Goal: Feedback & Contribution: Contribute content

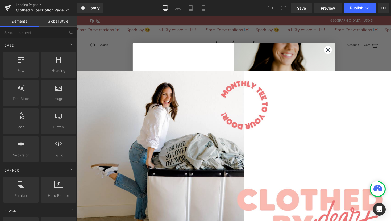
click at [335, 50] on circle "Close dialog" at bounding box center [334, 51] width 8 height 8
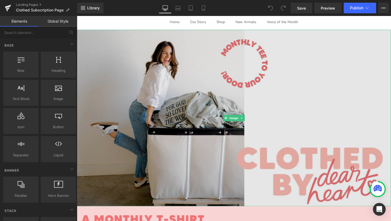
scroll to position [45, 0]
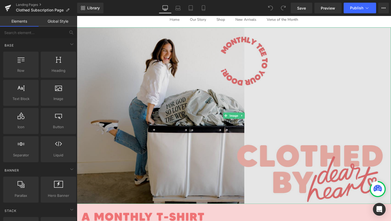
click at [221, 154] on img at bounding box center [238, 118] width 322 height 181
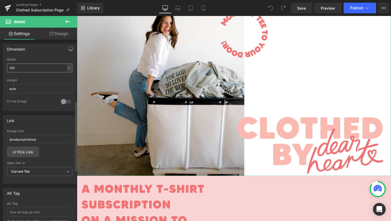
scroll to position [159, 0]
click at [59, 139] on input "/products/clothed" at bounding box center [39, 138] width 65 height 9
click at [34, 150] on link "Pick Link" at bounding box center [23, 151] width 32 height 11
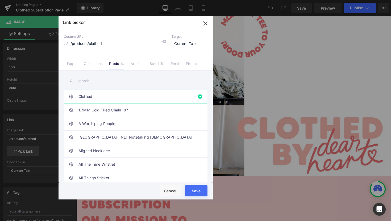
click at [201, 189] on button "Save" at bounding box center [196, 190] width 22 height 11
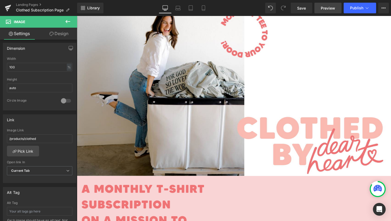
click at [324, 9] on span "Preview" at bounding box center [328, 8] width 14 height 6
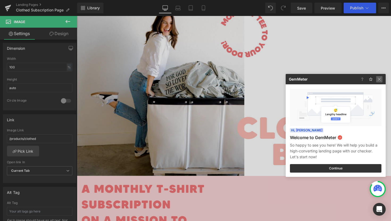
click at [380, 78] on img at bounding box center [379, 79] width 6 height 6
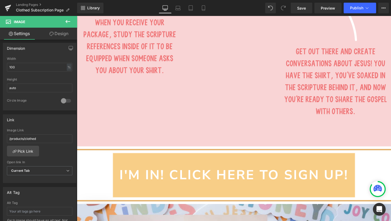
scroll to position [847, 0]
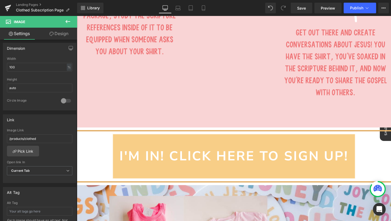
click at [68, 21] on icon at bounding box center [67, 21] width 5 height 3
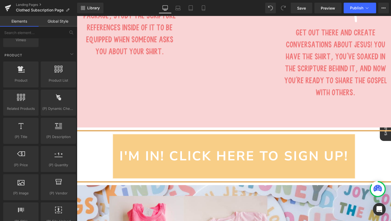
scroll to position [441, 0]
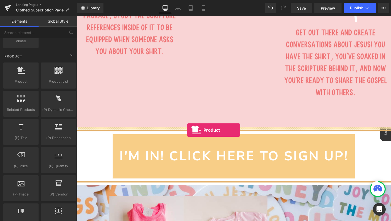
drag, startPoint x: 103, startPoint y: 99, endPoint x: 189, endPoint y: 133, distance: 92.2
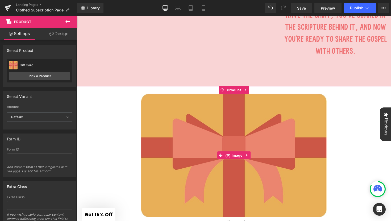
scroll to position [892, 0]
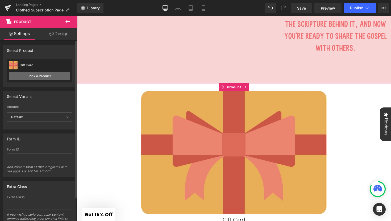
click at [38, 75] on link "Pick a Product" at bounding box center [39, 76] width 61 height 9
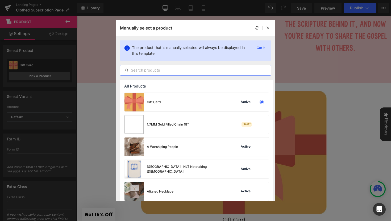
click at [179, 72] on input "text" at bounding box center [195, 70] width 150 height 6
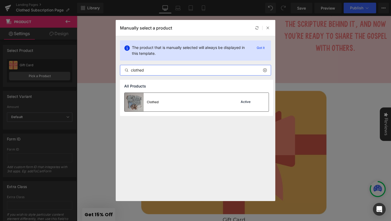
type input "clothed"
click at [179, 106] on div "Clothed Active" at bounding box center [196, 102] width 144 height 19
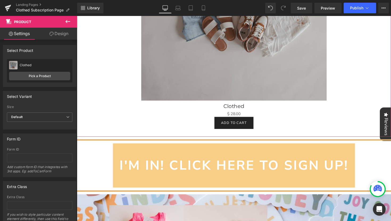
scroll to position [1132, 0]
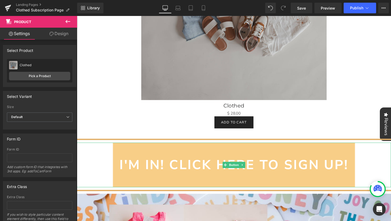
click at [359, 180] on link "i'm in! click here to sign up!" at bounding box center [238, 169] width 248 height 46
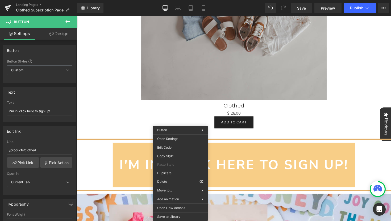
click at [239, 157] on link "i'm in! click here to sign up!" at bounding box center [238, 169] width 248 height 46
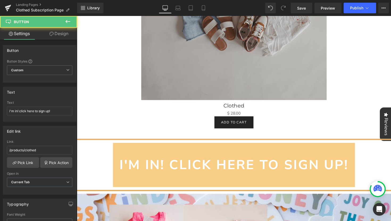
click at [239, 157] on link "i'm in! click here to sign up!" at bounding box center [238, 169] width 248 height 46
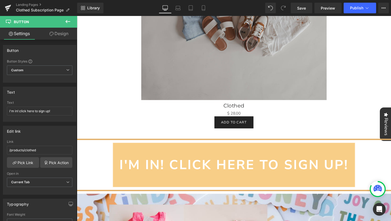
click at [66, 23] on icon at bounding box center [68, 21] width 6 height 6
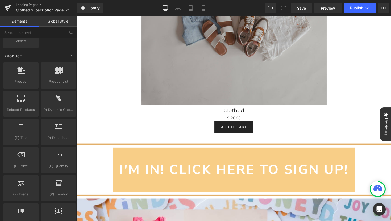
scroll to position [1128, 0]
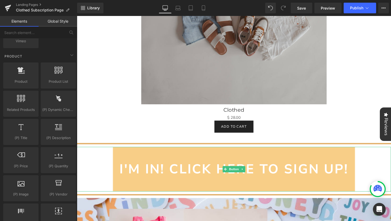
click at [338, 163] on link "i'm in! click here to sign up!" at bounding box center [238, 173] width 248 height 46
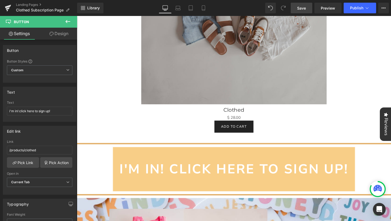
click at [302, 7] on span "Save" at bounding box center [301, 8] width 9 height 6
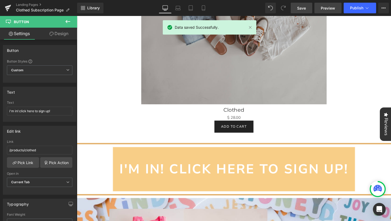
click at [330, 10] on span "Preview" at bounding box center [328, 8] width 14 height 6
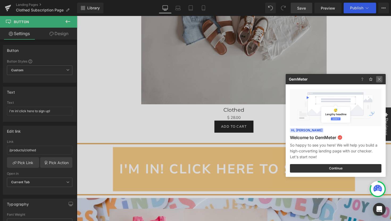
click at [381, 78] on img at bounding box center [379, 79] width 6 height 6
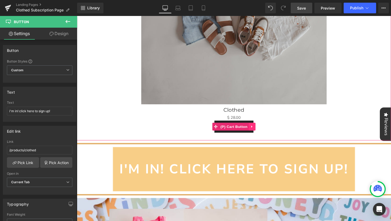
click at [256, 131] on link at bounding box center [256, 129] width 7 height 8
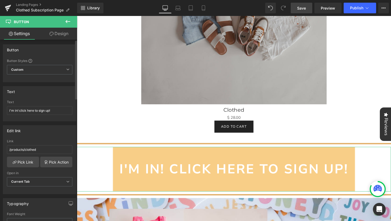
scroll to position [0, 0]
click at [31, 70] on span "Custom Setup Global Style" at bounding box center [39, 70] width 65 height 10
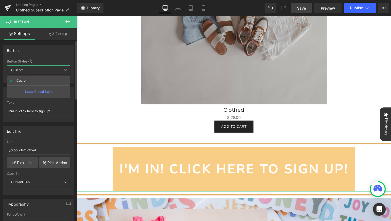
click at [53, 56] on div "Button Button Styles Custom Custom Setup Global Style Custom Setup Global Style…" at bounding box center [38, 64] width 71 height 38
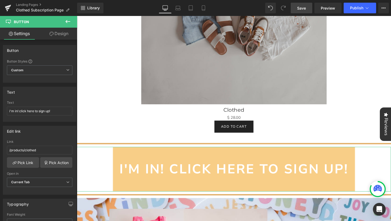
click at [62, 33] on link "Design" at bounding box center [59, 34] width 39 height 12
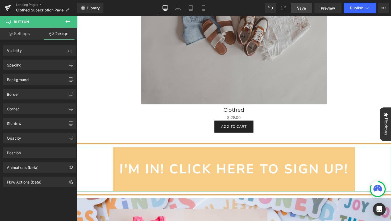
click at [19, 34] on link "Settings" at bounding box center [19, 34] width 39 height 12
type input "100"
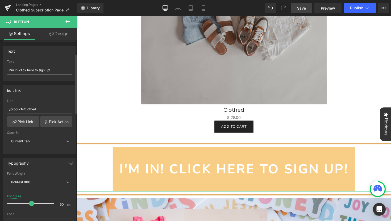
scroll to position [44, 0]
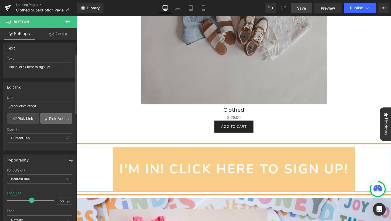
click at [57, 118] on link "Pick Action" at bounding box center [56, 118] width 32 height 11
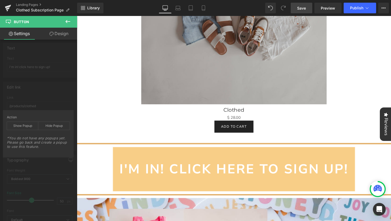
click at [69, 20] on icon at bounding box center [68, 21] width 6 height 6
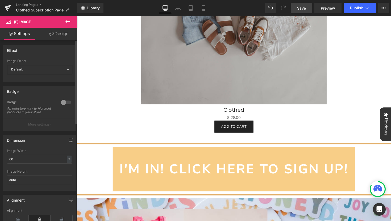
click at [62, 71] on span "Default" at bounding box center [39, 69] width 65 height 9
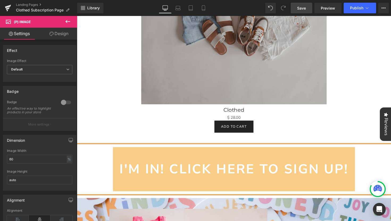
click at [60, 34] on link "Design" at bounding box center [59, 34] width 39 height 12
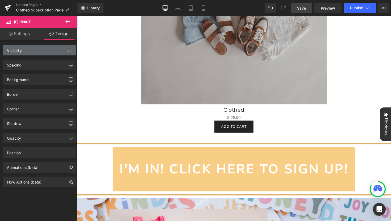
click at [23, 54] on div "Visibility (All)" at bounding box center [39, 50] width 73 height 10
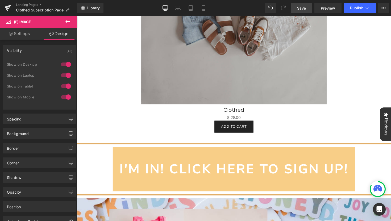
click at [23, 54] on div "Visibility (All)" at bounding box center [39, 50] width 73 height 10
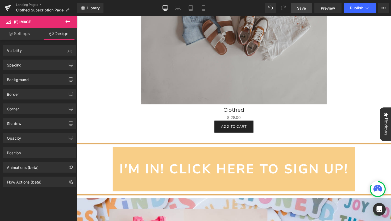
click at [23, 36] on link "Settings" at bounding box center [19, 34] width 39 height 12
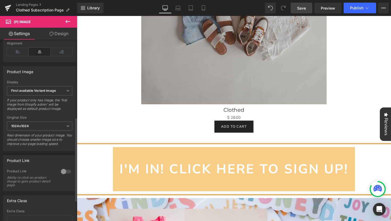
scroll to position [168, 0]
click at [32, 95] on span "First available Variant image" at bounding box center [39, 89] width 65 height 9
click at [40, 80] on div "Product Image First available Variant image First image from Shopify admin Firs…" at bounding box center [39, 107] width 73 height 85
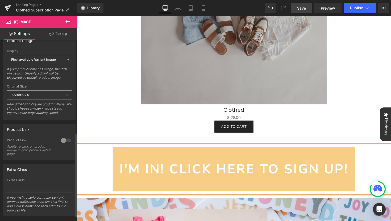
scroll to position [212, 0]
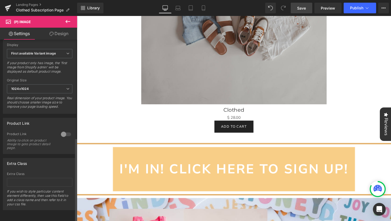
click at [63, 132] on div at bounding box center [66, 134] width 13 height 9
click at [65, 130] on div at bounding box center [66, 134] width 13 height 9
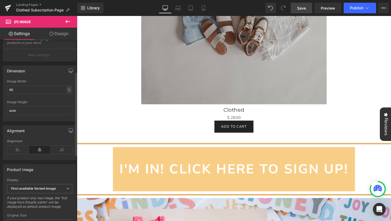
scroll to position [0, 0]
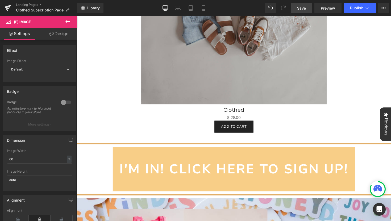
click at [56, 33] on link "Design" at bounding box center [59, 34] width 39 height 12
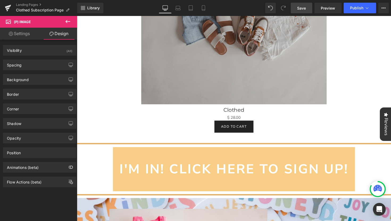
click at [30, 35] on link "Settings" at bounding box center [19, 34] width 39 height 12
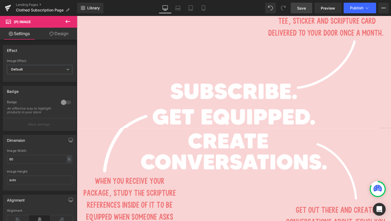
scroll to position [667, 0]
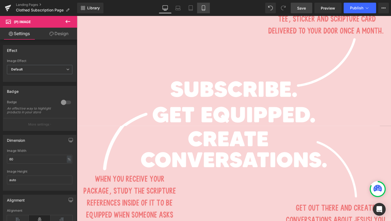
click at [204, 7] on icon at bounding box center [203, 7] width 5 height 5
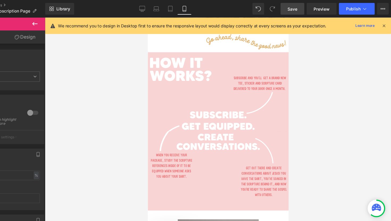
scroll to position [209, 0]
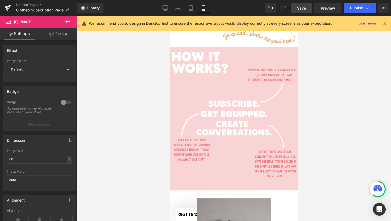
click at [69, 21] on icon at bounding box center [68, 21] width 6 height 6
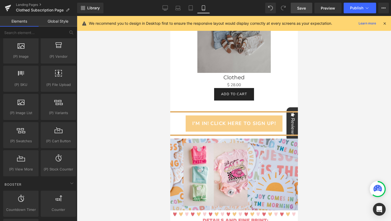
scroll to position [430, 0]
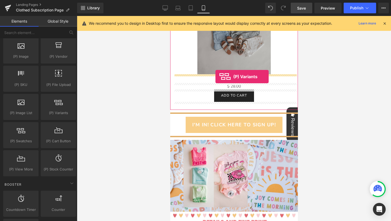
drag, startPoint x: 229, startPoint y: 124, endPoint x: 215, endPoint y: 76, distance: 49.4
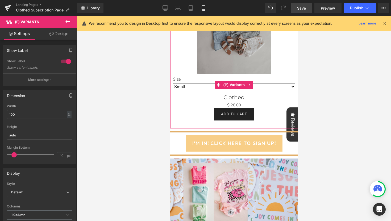
click at [291, 84] on select "Small Medium Large XL 2XL" at bounding box center [234, 86] width 122 height 7
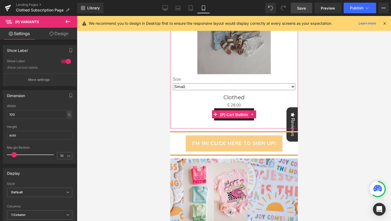
click at [231, 114] on span "(P) Cart Button" at bounding box center [234, 115] width 30 height 8
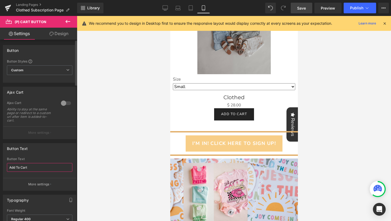
click at [44, 167] on input "Add To Cart" at bounding box center [39, 167] width 65 height 9
type input "A"
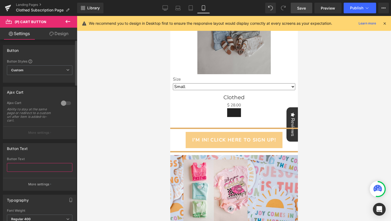
type input "I"
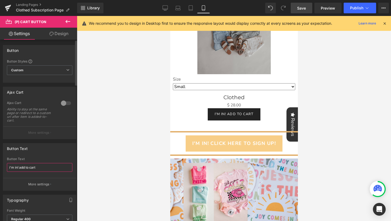
type input "i'm in! add to cart!"
click at [249, 132] on hr at bounding box center [234, 133] width 128 height 4
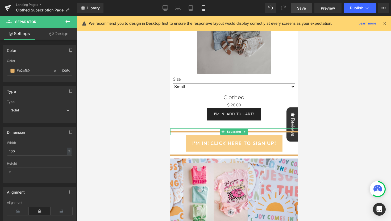
click at [188, 132] on hr at bounding box center [234, 133] width 128 height 4
click at [244, 131] on link at bounding box center [245, 131] width 6 height 6
click at [247, 133] on link at bounding box center [248, 131] width 6 height 6
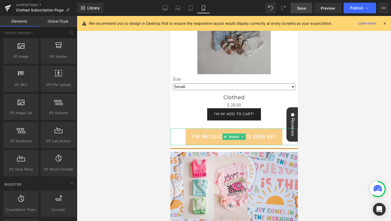
click at [270, 132] on link "i'm in! click here to sign up!" at bounding box center [233, 136] width 97 height 17
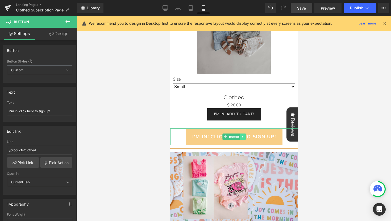
click at [242, 137] on link at bounding box center [243, 136] width 6 height 6
click at [246, 138] on link at bounding box center [245, 136] width 6 height 6
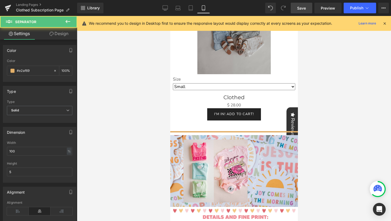
drag, startPoint x: 211, startPoint y: 132, endPoint x: 211, endPoint y: 125, distance: 6.9
click at [211, 125] on div "Image Image Image Image Image Sale Off (P) Image Size Small Medium Large XL 2XL…" at bounding box center [234, 59] width 128 height 896
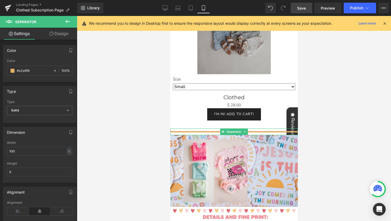
click at [195, 130] on div at bounding box center [234, 131] width 128 height 7
click at [278, 132] on hr at bounding box center [234, 133] width 128 height 4
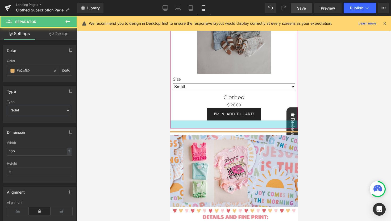
drag, startPoint x: 261, startPoint y: 131, endPoint x: 261, endPoint y: 123, distance: 8.2
click at [261, 123] on div "Image Image Image Image Image Sale Off (P) Image Size Small Medium Large XL 2XL…" at bounding box center [234, 59] width 128 height 896
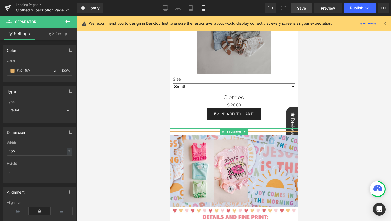
click at [188, 131] on hr at bounding box center [234, 133] width 128 height 4
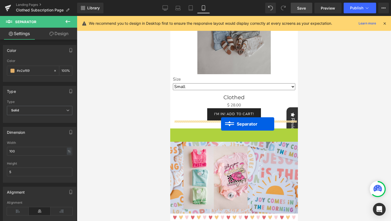
drag, startPoint x: 222, startPoint y: 133, endPoint x: 221, endPoint y: 124, distance: 9.7
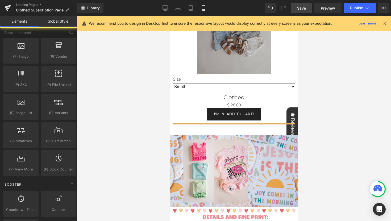
click at [138, 132] on div at bounding box center [234, 118] width 314 height 205
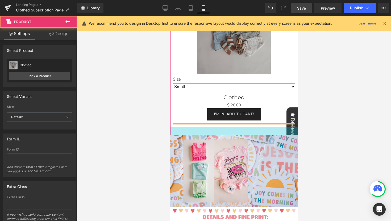
click at [191, 132] on div at bounding box center [234, 131] width 128 height 8
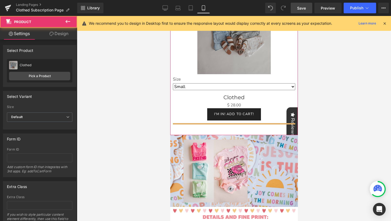
click at [191, 132] on div at bounding box center [234, 131] width 128 height 8
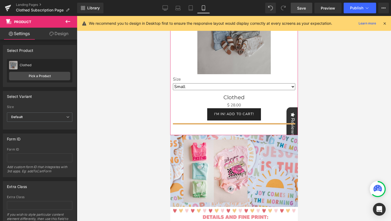
click at [191, 132] on div at bounding box center [234, 131] width 128 height 8
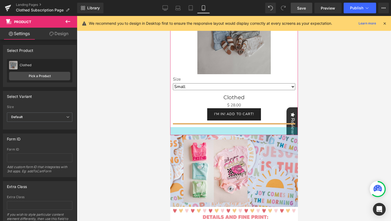
click at [191, 132] on div at bounding box center [234, 131] width 128 height 8
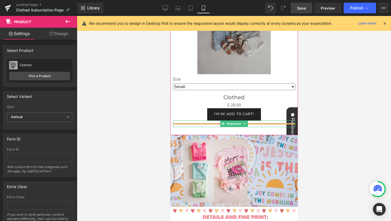
click at [186, 123] on div at bounding box center [234, 123] width 122 height 7
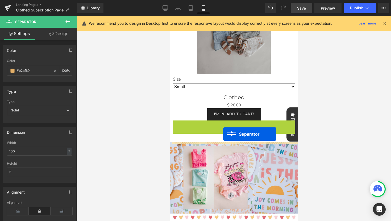
drag, startPoint x: 223, startPoint y: 125, endPoint x: 222, endPoint y: 133, distance: 8.3
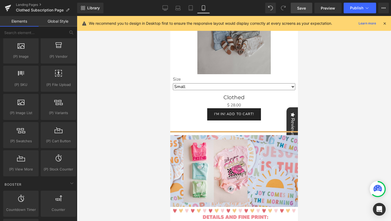
click at [148, 114] on div at bounding box center [234, 118] width 314 height 205
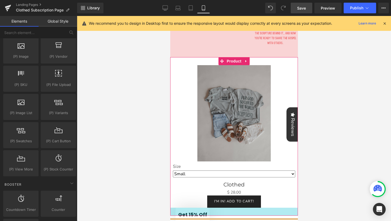
scroll to position [370, 0]
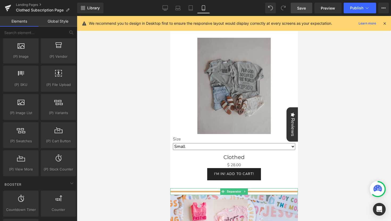
click at [176, 190] on div at bounding box center [234, 191] width 128 height 7
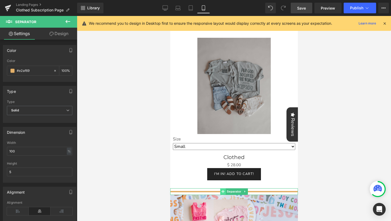
click at [221, 192] on span at bounding box center [223, 191] width 6 height 6
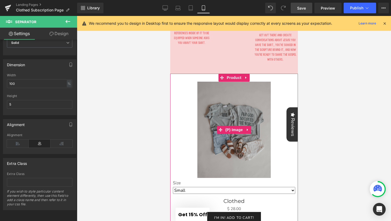
scroll to position [321, 0]
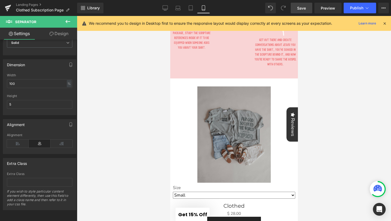
click at [65, 22] on icon at bounding box center [68, 21] width 6 height 6
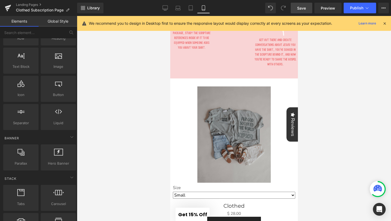
scroll to position [14, 0]
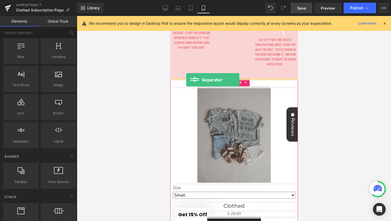
drag, startPoint x: 201, startPoint y: 149, endPoint x: 186, endPoint y: 79, distance: 71.5
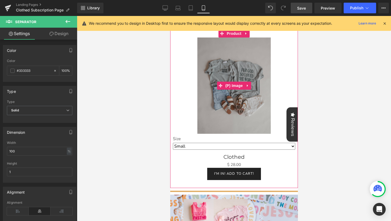
scroll to position [377, 0]
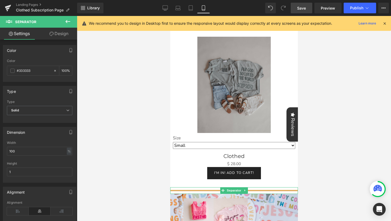
click at [272, 191] on hr at bounding box center [234, 192] width 128 height 4
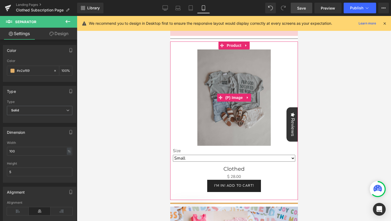
scroll to position [349, 0]
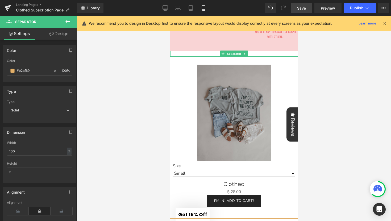
click at [185, 54] on hr at bounding box center [234, 55] width 128 height 3
click at [65, 173] on input "1" at bounding box center [39, 171] width 65 height 9
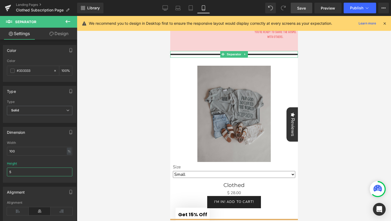
type input "5"
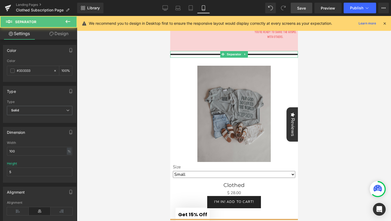
click at [198, 54] on hr at bounding box center [234, 56] width 128 height 4
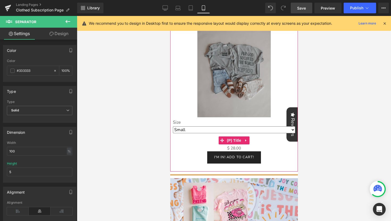
scroll to position [395, 0]
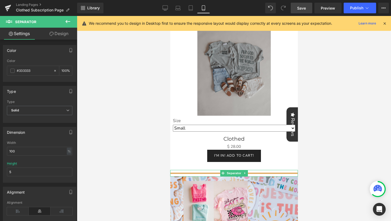
click at [218, 173] on hr at bounding box center [234, 175] width 128 height 4
drag, startPoint x: 33, startPoint y: 72, endPoint x: 16, endPoint y: 71, distance: 16.5
click at [17, 71] on input "#e2af69" at bounding box center [34, 71] width 34 height 6
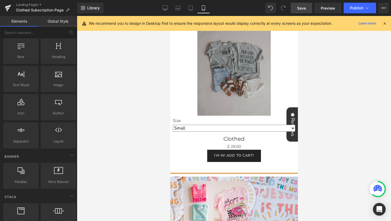
click at [100, 108] on div at bounding box center [234, 118] width 314 height 205
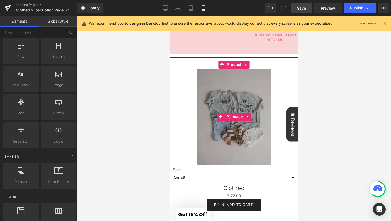
scroll to position [346, 0]
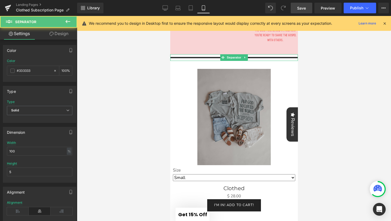
click at [184, 57] on hr at bounding box center [234, 59] width 128 height 4
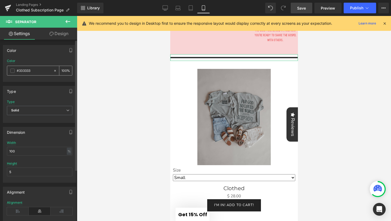
drag, startPoint x: 36, startPoint y: 71, endPoint x: 12, endPoint y: 71, distance: 23.4
click at [12, 71] on div "#333333" at bounding box center [30, 70] width 46 height 9
paste input "e2af69"
type input "#e2af69"
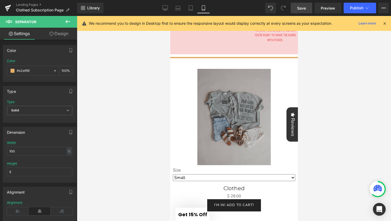
click at [113, 107] on div at bounding box center [234, 118] width 314 height 205
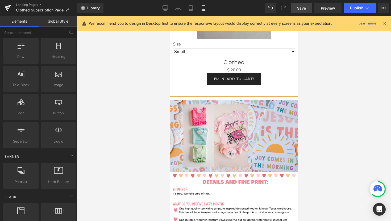
scroll to position [468, 0]
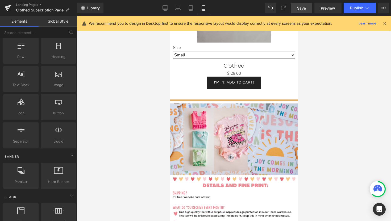
click at [303, 7] on span "Save" at bounding box center [301, 8] width 9 height 6
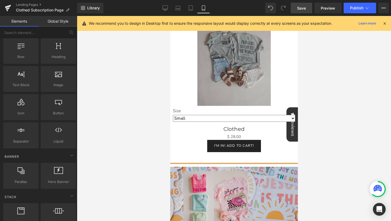
scroll to position [406, 0]
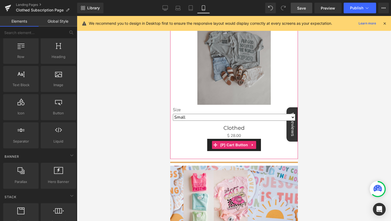
click at [258, 146] on button "i'm in! add to cart!" at bounding box center [234, 145] width 54 height 12
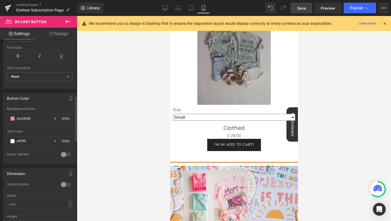
scroll to position [225, 0]
click at [61, 34] on link "Design" at bounding box center [59, 34] width 39 height 12
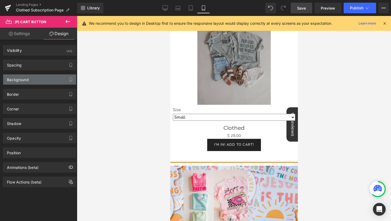
click at [38, 81] on div "Background" at bounding box center [39, 79] width 73 height 10
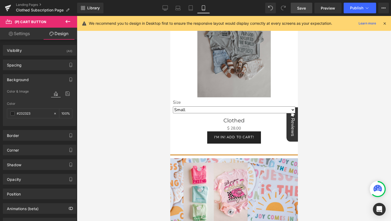
scroll to position [406, 0]
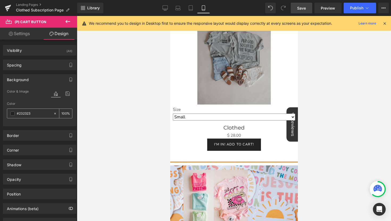
paste input "e2af69"
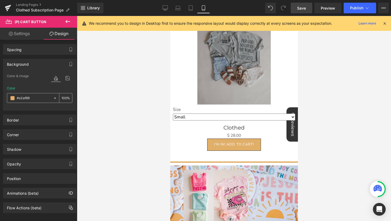
scroll to position [23, 0]
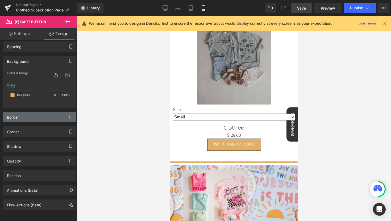
type input "#e2af69"
click at [62, 113] on div "Border" at bounding box center [39, 117] width 73 height 10
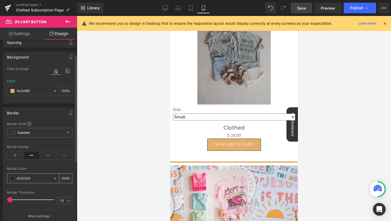
scroll to position [32, 0]
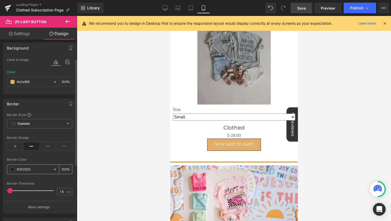
click at [11, 169] on span at bounding box center [12, 169] width 4 height 4
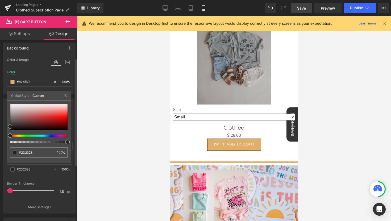
type input "#282828"
type input "#4c4c4c"
type input "#7a7a7a"
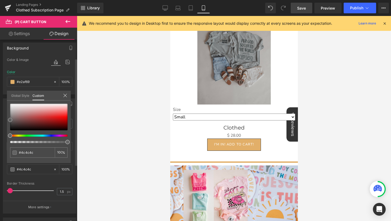
type input "#7a7a7a"
type input "#adadad"
type input "#dddddd"
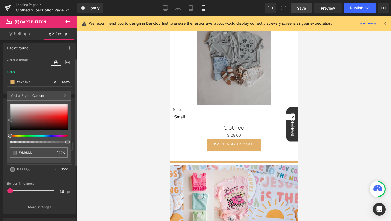
type input "#fcfcfc"
type input "#ffffff"
drag, startPoint x: 10, startPoint y: 127, endPoint x: 10, endPoint y: 101, distance: 25.8
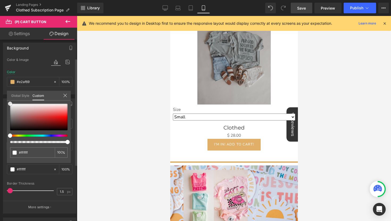
click at [10, 101] on div "#ffffff 100 %" at bounding box center [39, 103] width 64 height 6
click at [64, 95] on icon at bounding box center [65, 95] width 4 height 4
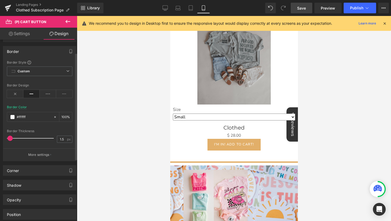
scroll to position [0, 0]
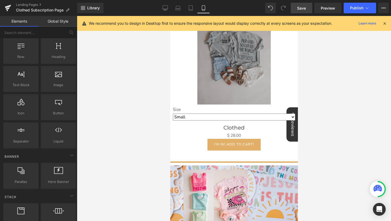
click at [126, 122] on div at bounding box center [234, 118] width 314 height 205
click at [300, 9] on span "Save" at bounding box center [301, 8] width 9 height 6
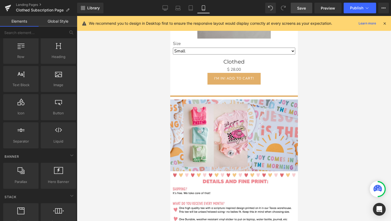
scroll to position [479, 0]
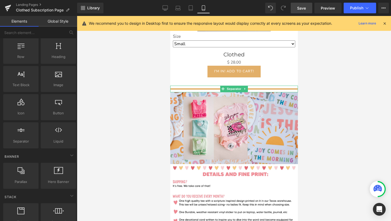
click at [278, 88] on div at bounding box center [234, 89] width 128 height 7
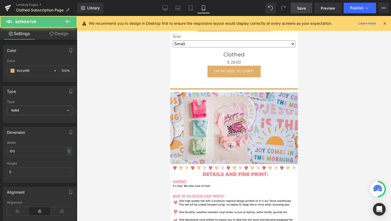
click at [144, 97] on div at bounding box center [234, 118] width 314 height 205
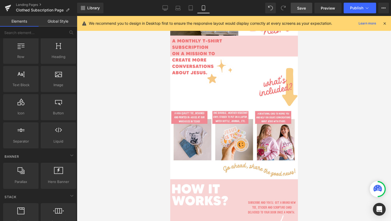
scroll to position [0, 0]
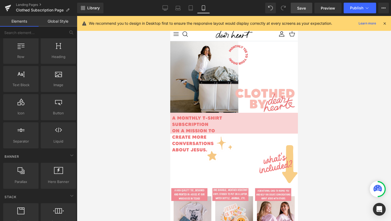
click at [304, 9] on span "Save" at bounding box center [301, 8] width 9 height 6
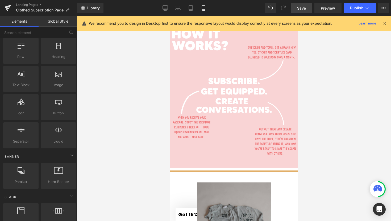
scroll to position [233, 0]
click at [163, 7] on icon at bounding box center [164, 7] width 5 height 5
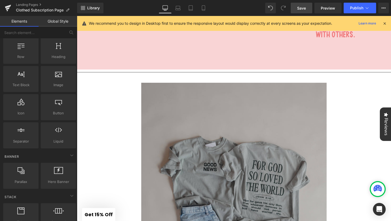
scroll to position [882, 0]
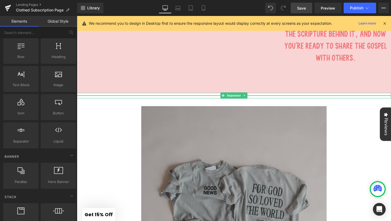
click at [215, 97] on hr at bounding box center [238, 98] width 322 height 3
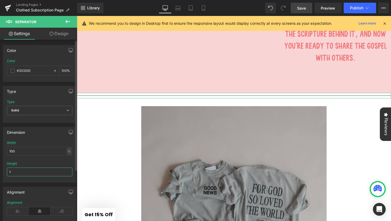
click at [33, 171] on input "1" at bounding box center [39, 171] width 65 height 9
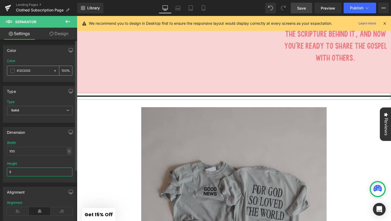
type input "5"
click at [34, 72] on input "#333333" at bounding box center [34, 71] width 34 height 6
drag, startPoint x: 34, startPoint y: 71, endPoint x: 16, endPoint y: 70, distance: 18.1
click at [16, 70] on div "#333333" at bounding box center [30, 70] width 46 height 9
paste input "e2af69"
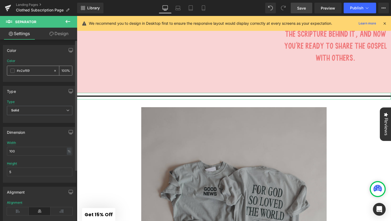
type input "#e2af69"
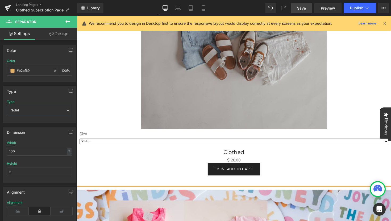
scroll to position [1128, 0]
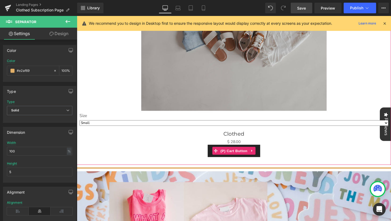
click at [264, 153] on button "i'm in! add to cart!" at bounding box center [238, 154] width 54 height 12
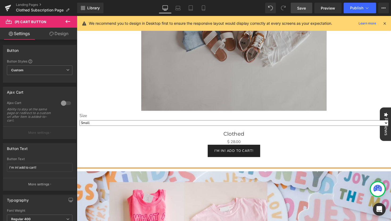
click at [54, 33] on link "Design" at bounding box center [59, 34] width 39 height 12
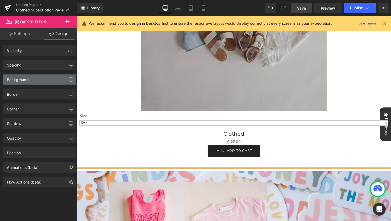
click at [34, 77] on div "Background" at bounding box center [39, 79] width 73 height 10
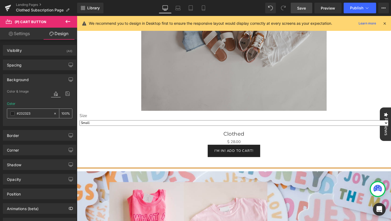
click at [35, 112] on input "#232323" at bounding box center [34, 114] width 34 height 6
paste input "e2af69"
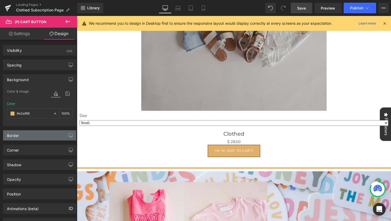
type input "#e2af69"
click at [27, 134] on div "Border" at bounding box center [39, 135] width 73 height 10
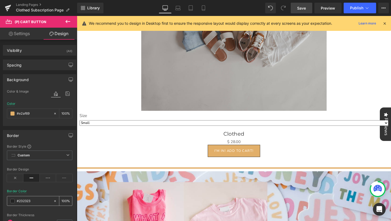
click at [32, 202] on input "#232323" at bounding box center [34, 201] width 34 height 6
click at [12, 200] on span at bounding box center [12, 201] width 4 height 4
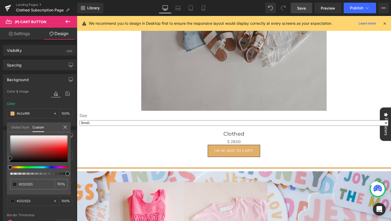
type input "#2b2b2b"
type input "#5e5e5e"
type input "#939393"
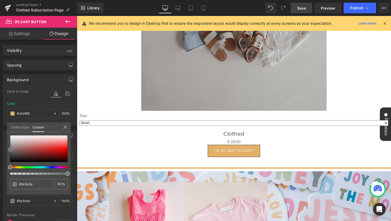
type input "#939393"
type input "#b5b5b5"
type input "#c9c9c9"
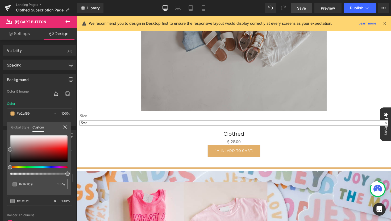
type input "#dddddd"
type input "#e8e8e8"
type input "#eaeaea"
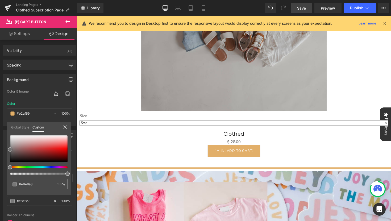
type input "#eaeaea"
type input "#ededed"
type input "#f2f2f2"
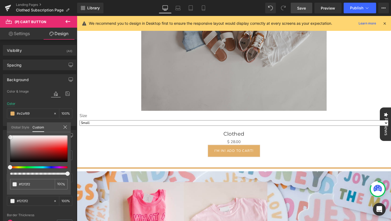
type input "#ffffff"
drag, startPoint x: 11, startPoint y: 157, endPoint x: 10, endPoint y: 131, distance: 26.3
click at [10, 131] on div "Global Style Custom Setup Global Style #ffffff 100 %" at bounding box center [39, 130] width 64 height 16
click at [66, 128] on icon at bounding box center [65, 127] width 4 height 4
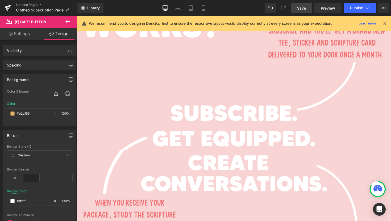
scroll to position [644, 0]
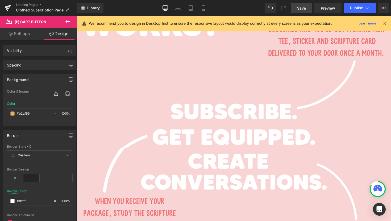
click at [305, 9] on span "Save" at bounding box center [301, 8] width 9 height 6
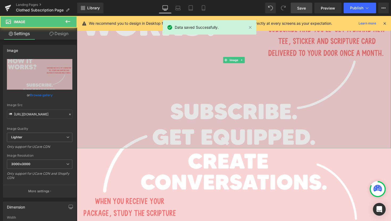
click at [165, 108] on img at bounding box center [238, 61] width 322 height 181
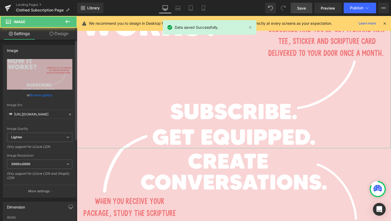
click at [41, 94] on link "Browse gallery" at bounding box center [41, 94] width 23 height 9
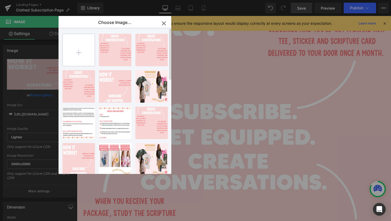
click at [81, 53] on input "file" at bounding box center [79, 50] width 32 height 32
click at [78, 51] on input "file" at bounding box center [79, 50] width 32 height 32
click at [72, 57] on input "file" at bounding box center [79, 50] width 32 height 32
type input "C:\fakepath\4.png"
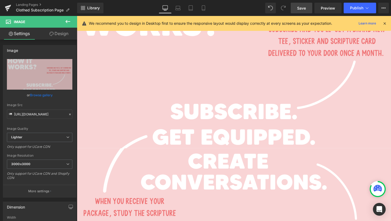
click at [46, 0] on div "Separator You are previewing how the will restyle your page. You can not edit E…" at bounding box center [195, 0] width 391 height 0
click at [45, 94] on link "Browse gallery" at bounding box center [41, 94] width 23 height 9
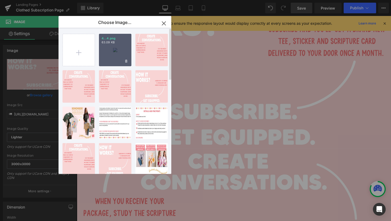
click at [108, 53] on div "4...4.png 63.09 KB" at bounding box center [115, 50] width 32 height 32
type input "[URL][DOMAIN_NAME]"
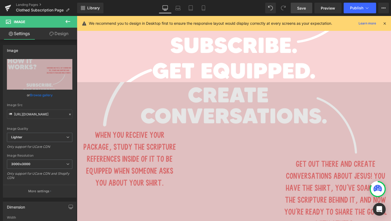
scroll to position [712, 0]
click at [144, 140] on img at bounding box center [238, 173] width 322 height 181
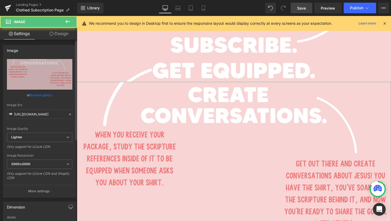
click at [44, 95] on link "Browse gallery" at bounding box center [41, 94] width 23 height 9
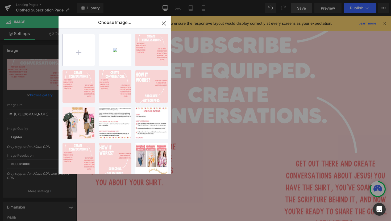
click at [79, 49] on input "file" at bounding box center [79, 50] width 32 height 32
type input "C:\fakepath\5.png"
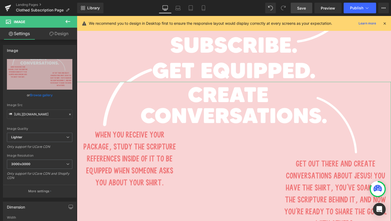
click at [44, 0] on div "Separator You are previewing how the will restyle your page. You can not edit E…" at bounding box center [195, 0] width 391 height 0
click at [46, 94] on link "Browse gallery" at bounding box center [41, 94] width 23 height 9
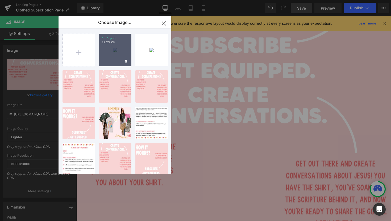
click at [112, 53] on div "5...5.png 89.23 KB" at bounding box center [115, 50] width 32 height 32
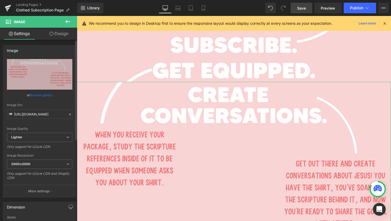
click at [45, 95] on link "Browse gallery" at bounding box center [41, 94] width 23 height 9
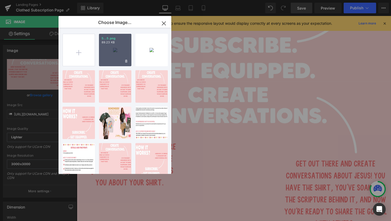
click at [110, 43] on p "89.23 KB" at bounding box center [115, 42] width 27 height 4
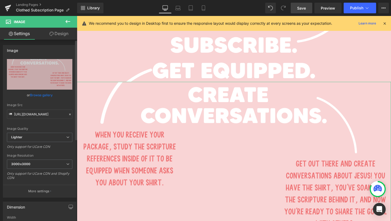
click at [43, 95] on link "Browse gallery" at bounding box center [41, 94] width 23 height 9
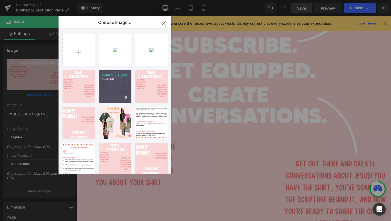
click at [107, 97] on div "Subscri... _1_.png 89.31 KB" at bounding box center [115, 86] width 32 height 32
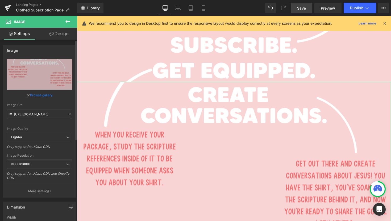
click at [50, 94] on link "Browse gallery" at bounding box center [41, 94] width 23 height 9
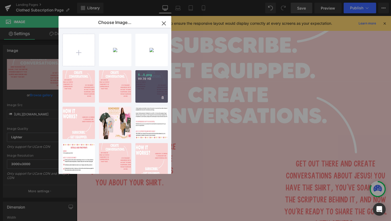
click at [154, 89] on div "5...5.png 89.39 KB" at bounding box center [151, 86] width 32 height 32
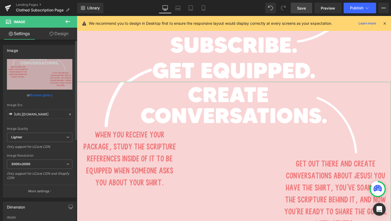
click at [49, 95] on link "Browse gallery" at bounding box center [41, 94] width 23 height 9
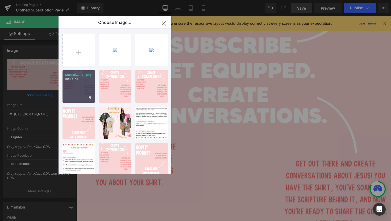
click at [86, 90] on div "Subscri... _2_.png 89.36 KB" at bounding box center [78, 86] width 32 height 32
type input "[URL][DOMAIN_NAME]"
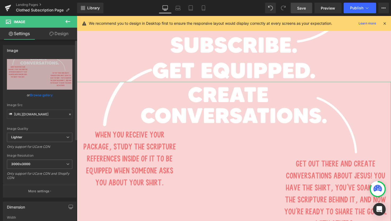
click at [45, 95] on link "Browse gallery" at bounding box center [41, 94] width 23 height 9
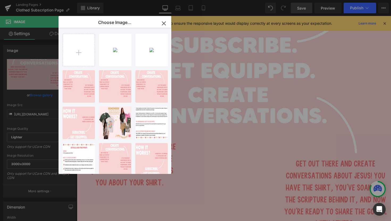
click at [45, 0] on div "Separator You are previewing how the will restyle your page. You can not edit E…" at bounding box center [195, 0] width 391 height 0
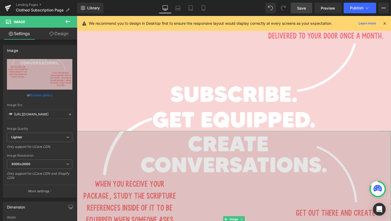
scroll to position [654, 0]
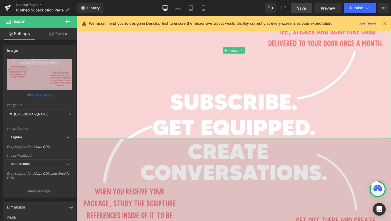
click at [145, 91] on img at bounding box center [238, 51] width 322 height 181
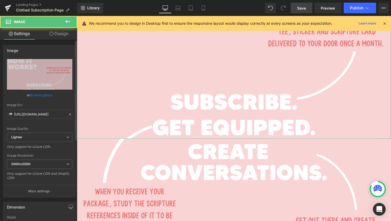
click at [47, 94] on link "Browse gallery" at bounding box center [41, 94] width 23 height 9
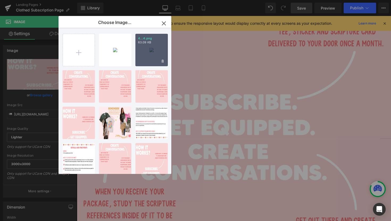
click at [143, 59] on div "4...4.png 63.09 KB" at bounding box center [151, 50] width 32 height 32
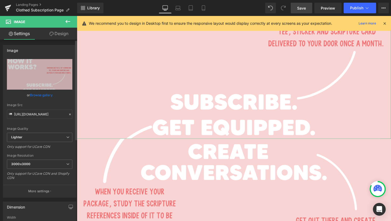
click at [44, 96] on link "Browse gallery" at bounding box center [41, 94] width 23 height 9
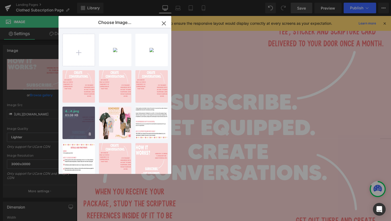
click at [81, 115] on p "63.08 KB" at bounding box center [78, 115] width 27 height 4
type input "[URL][DOMAIN_NAME]"
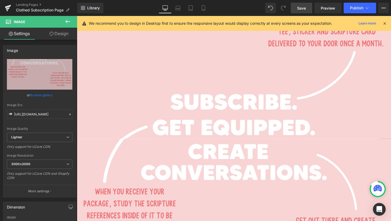
click at [301, 10] on span "Save" at bounding box center [301, 8] width 9 height 6
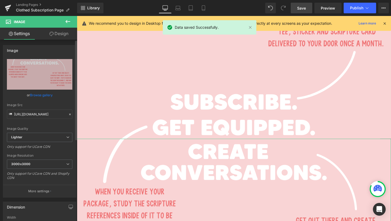
click at [41, 95] on link "Browse gallery" at bounding box center [41, 94] width 23 height 9
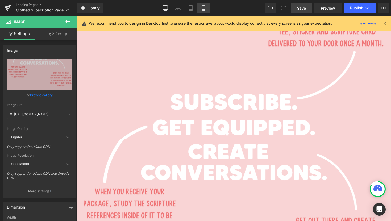
click at [202, 8] on icon at bounding box center [203, 8] width 3 height 5
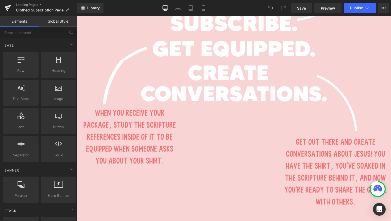
scroll to position [731, 0]
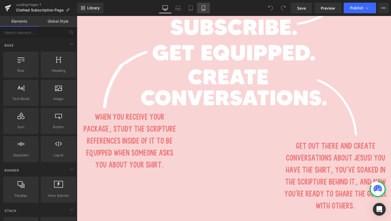
click at [201, 6] on icon at bounding box center [203, 7] width 5 height 5
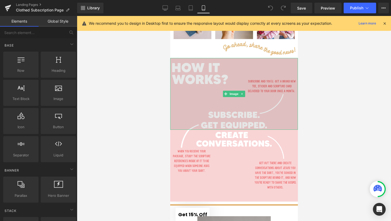
scroll to position [178, 0]
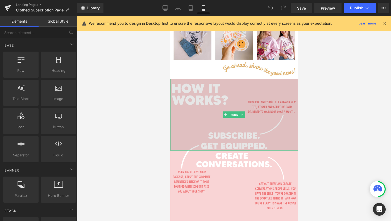
click at [267, 98] on img at bounding box center [234, 115] width 128 height 72
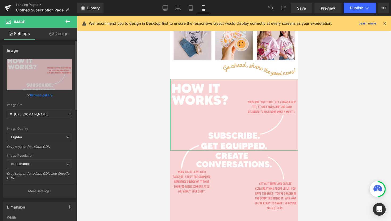
click at [45, 95] on link "Browse gallery" at bounding box center [41, 94] width 23 height 9
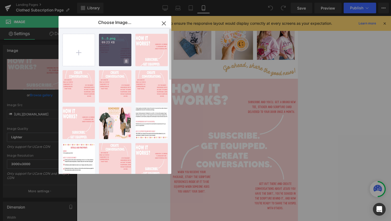
click at [127, 60] on icon at bounding box center [126, 61] width 2 height 3
click at [106, 61] on span "Yes" at bounding box center [108, 61] width 13 height 6
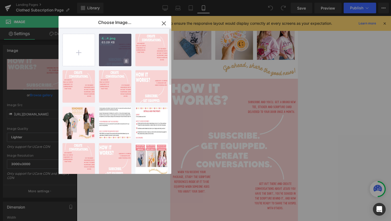
click at [126, 61] on icon at bounding box center [126, 61] width 2 height 3
click at [111, 60] on span "Yes" at bounding box center [108, 61] width 13 height 6
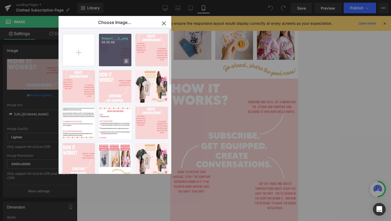
click at [125, 60] on icon at bounding box center [126, 61] width 2 height 3
click at [110, 61] on span "Yes" at bounding box center [108, 61] width 13 height 6
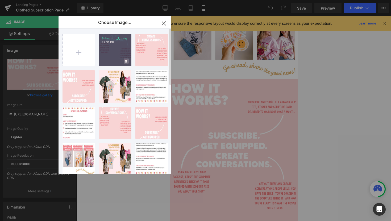
click at [126, 61] on icon at bounding box center [126, 61] width 2 height 3
click at [112, 62] on span "Yes" at bounding box center [108, 61] width 13 height 6
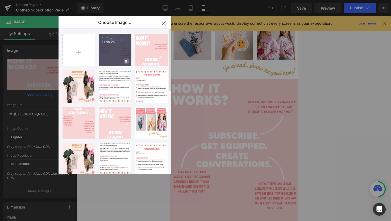
click at [126, 61] on icon at bounding box center [126, 61] width 2 height 3
click at [110, 61] on span "Yes" at bounding box center [108, 61] width 13 height 6
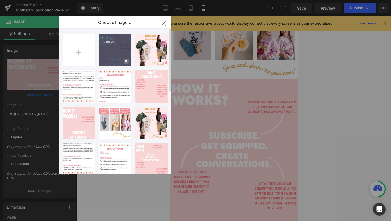
click at [127, 62] on icon at bounding box center [126, 61] width 2 height 3
click at [110, 61] on span "Yes" at bounding box center [108, 61] width 13 height 6
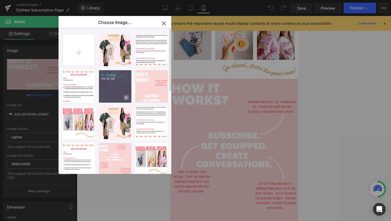
click at [127, 98] on span at bounding box center [126, 97] width 5 height 5
click at [109, 98] on span "Yes" at bounding box center [108, 98] width 13 height 6
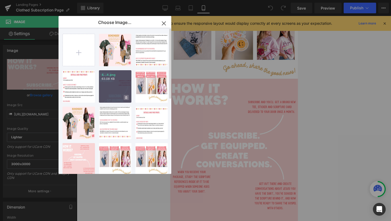
click at [126, 99] on icon at bounding box center [126, 97] width 2 height 3
click at [108, 98] on span "Yes" at bounding box center [108, 98] width 13 height 6
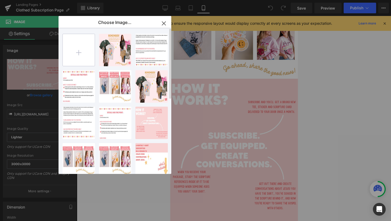
click at [82, 60] on input "file" at bounding box center [79, 50] width 32 height 32
type input "C:\fakepath\4.png"
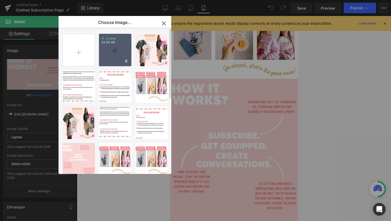
click at [119, 58] on div "4...4.png 62.90 KB" at bounding box center [115, 50] width 32 height 32
type input "https://ucarecdn.com/4089a6a9-2f62-4a10-b485-e162f4138623/-/format/auto/-/previ…"
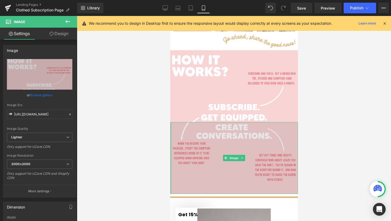
scroll to position [207, 0]
click at [220, 145] on img at bounding box center [234, 157] width 128 height 72
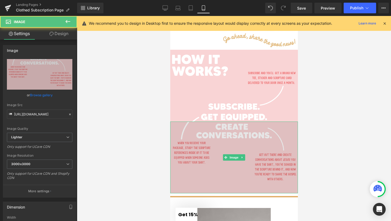
click at [220, 145] on img at bounding box center [234, 157] width 128 height 72
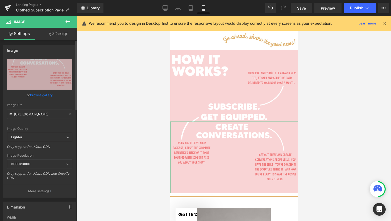
click at [49, 93] on link "Browse gallery" at bounding box center [41, 94] width 23 height 9
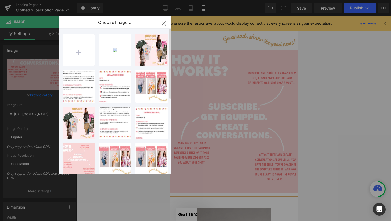
click at [91, 48] on input "file" at bounding box center [79, 50] width 32 height 32
type input "C:\fakepath\5.png"
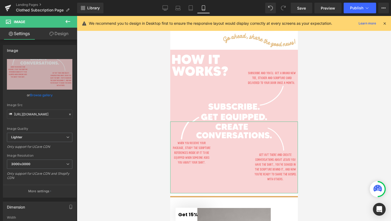
click at [40, 0] on div "You are previewing how the will restyle your page. You can not edit Elements in…" at bounding box center [195, 0] width 391 height 0
click at [42, 95] on link "Browse gallery" at bounding box center [41, 94] width 23 height 9
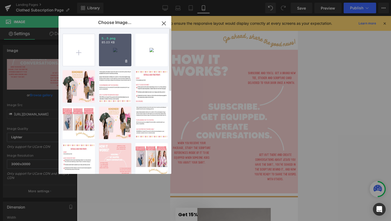
click at [124, 55] on div "5...5.png 85.03 KB" at bounding box center [115, 50] width 32 height 32
type input "https://ucarecdn.com/c320d81d-1d8d-4cb4-8036-61e188e980ea/-/format/auto/-/previ…"
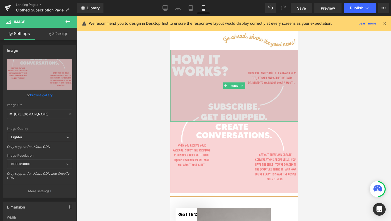
click at [208, 101] on img at bounding box center [234, 86] width 128 height 72
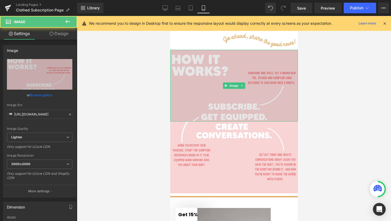
click at [208, 101] on img at bounding box center [234, 86] width 128 height 72
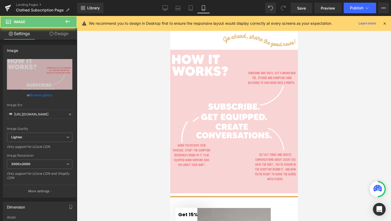
click at [136, 117] on div at bounding box center [234, 118] width 314 height 205
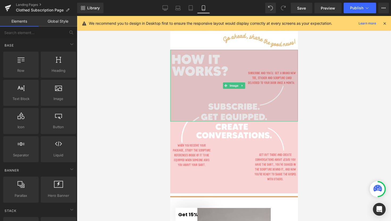
click at [192, 79] on img at bounding box center [234, 86] width 128 height 72
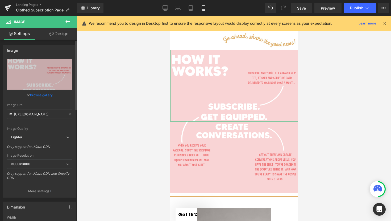
click at [47, 93] on link "Browse gallery" at bounding box center [41, 94] width 23 height 9
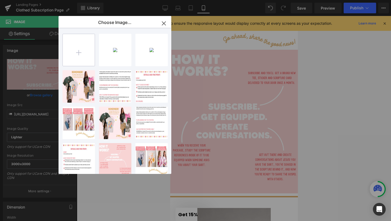
click at [80, 46] on input "file" at bounding box center [79, 50] width 32 height 32
type input "C:\fakepath\4.png"
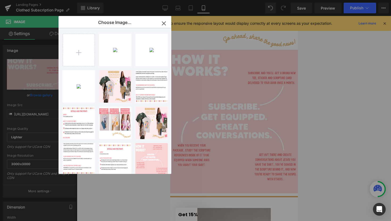
click at [0, 0] on div "4...4.png 56.06 KB" at bounding box center [0, 0] width 0 height 0
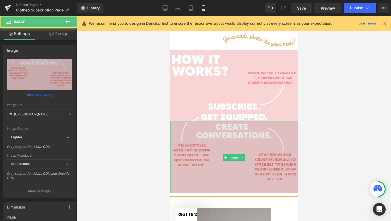
click at [209, 148] on img at bounding box center [234, 157] width 128 height 72
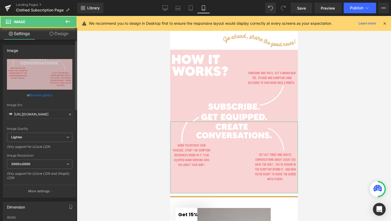
click at [43, 94] on link "Browse gallery" at bounding box center [41, 94] width 23 height 9
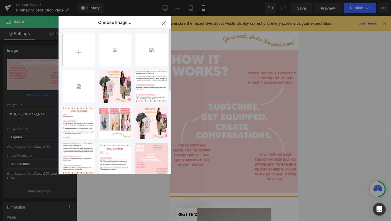
click at [91, 52] on input "file" at bounding box center [79, 50] width 32 height 32
type input "C:\fakepath\5.png"
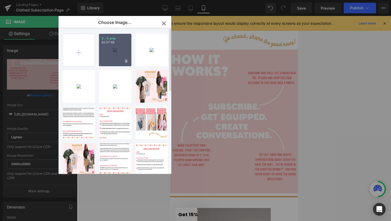
click at [120, 52] on div "5...5.png 92.57 KB" at bounding box center [115, 50] width 32 height 32
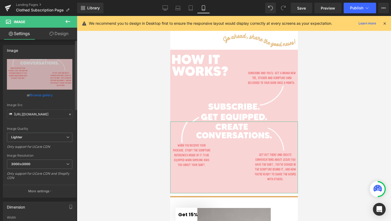
click at [35, 95] on link "Browse gallery" at bounding box center [41, 94] width 23 height 9
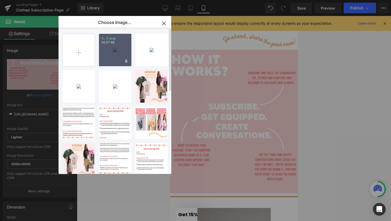
click at [118, 47] on div "5...5.png 92.57 KB" at bounding box center [115, 50] width 32 height 32
type input "https://ucarecdn.com/acca273f-842b-4958-8bd4-35a7c2a1e172/-/format/auto/-/previ…"
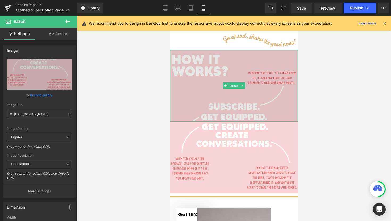
click at [263, 99] on img at bounding box center [234, 86] width 128 height 72
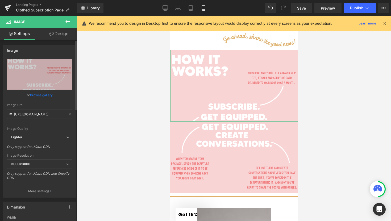
click at [48, 95] on link "Browse gallery" at bounding box center [41, 94] width 23 height 9
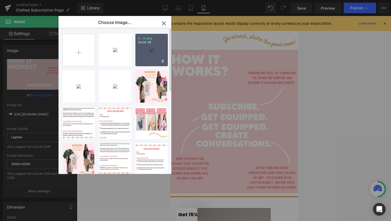
click at [149, 57] on div "4...4.png 56.06 KB" at bounding box center [151, 50] width 32 height 32
type input "https://ucarecdn.com/bb427fdb-5483-4f77-81cd-4b2366622a60/-/format/auto/-/previ…"
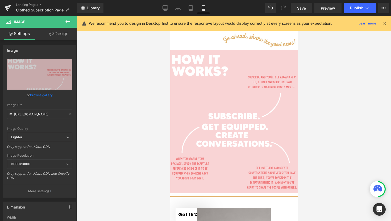
click at [116, 111] on div at bounding box center [234, 118] width 314 height 205
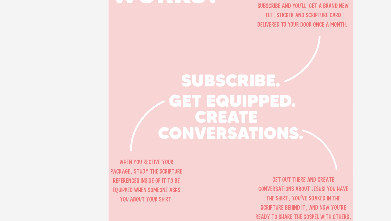
scroll to position [228, 0]
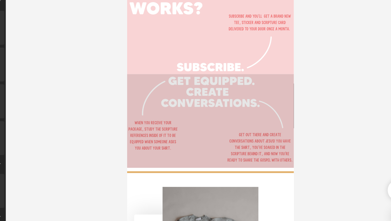
click at [174, 68] on img at bounding box center [191, 84] width 128 height 72
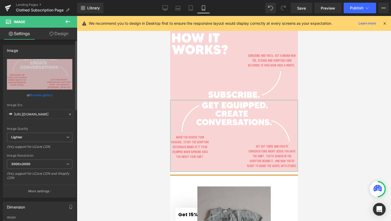
click at [46, 94] on link "Browse gallery" at bounding box center [41, 94] width 23 height 9
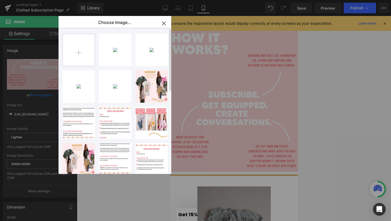
click at [81, 56] on input "file" at bounding box center [79, 50] width 32 height 32
type input "C:\fakepath\5.png"
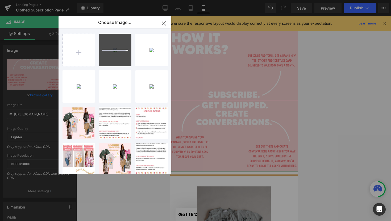
click at [33, 0] on div "You are previewing how the will restyle your page. You can not edit Elements in…" at bounding box center [195, 0] width 391 height 0
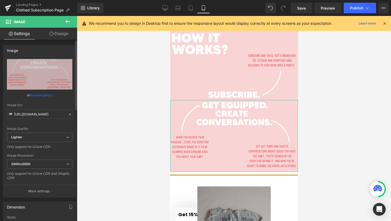
click at [37, 95] on link "Browse gallery" at bounding box center [41, 94] width 23 height 9
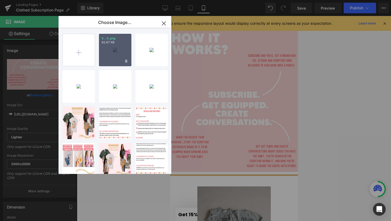
click at [110, 54] on div "5...5.png 92.67 KB" at bounding box center [115, 50] width 32 height 32
type input "https://ucarecdn.com/2458a8f7-4260-4730-a83d-29d3051ab831/-/format/auto/-/previ…"
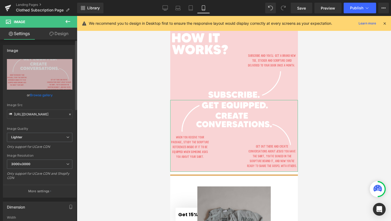
click at [45, 96] on link "Browse gallery" at bounding box center [41, 94] width 23 height 9
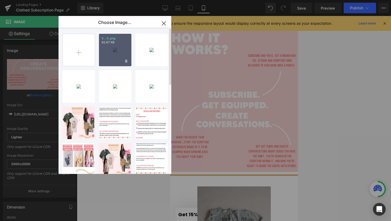
click at [115, 51] on div "5...5.png 92.67 KB" at bounding box center [115, 50] width 32 height 32
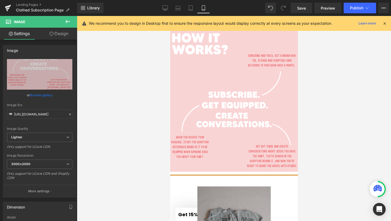
click at [114, 114] on div at bounding box center [234, 118] width 314 height 205
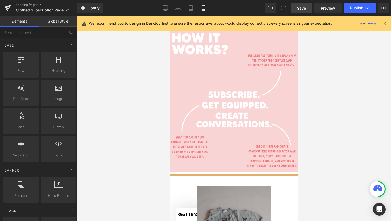
click at [300, 9] on span "Save" at bounding box center [301, 8] width 9 height 6
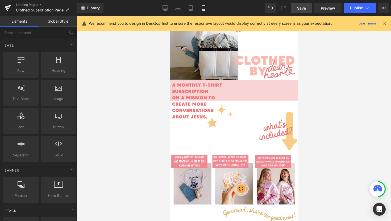
scroll to position [0, 0]
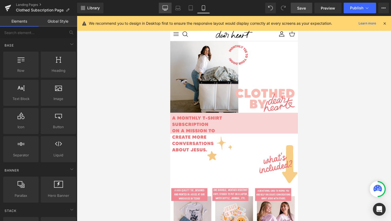
click at [168, 7] on link "Desktop" at bounding box center [165, 8] width 13 height 11
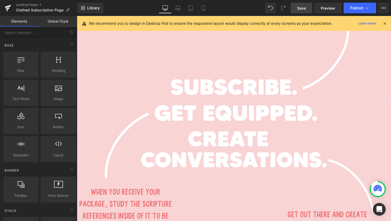
scroll to position [723, 0]
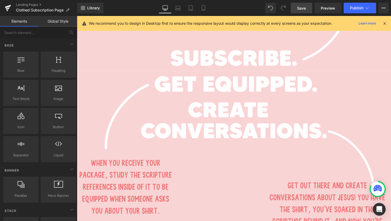
click at [303, 8] on span "Save" at bounding box center [301, 8] width 9 height 6
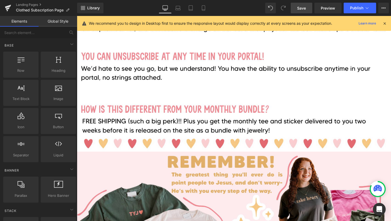
scroll to position [2059, 0]
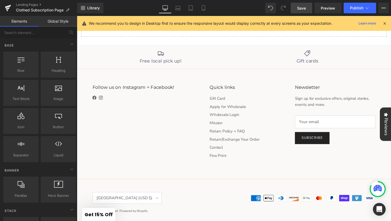
click at [301, 9] on span "Save" at bounding box center [301, 8] width 9 height 6
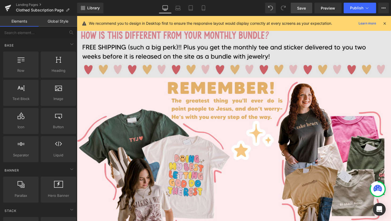
scroll to position [1684, 0]
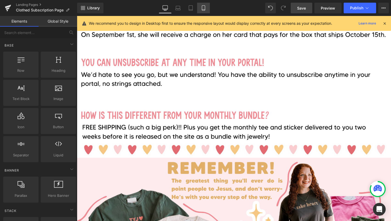
click at [206, 9] on icon at bounding box center [203, 7] width 5 height 5
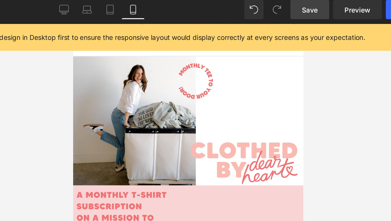
scroll to position [0, 0]
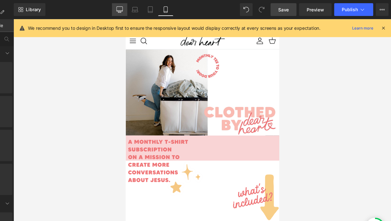
click at [166, 6] on icon at bounding box center [164, 7] width 5 height 5
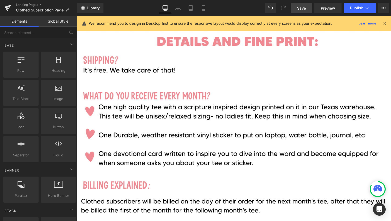
scroll to position [1468, 0]
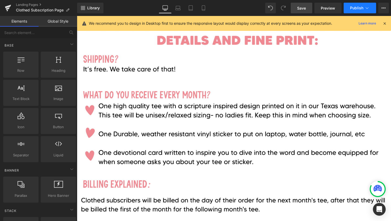
click at [362, 10] on span "Publish" at bounding box center [356, 8] width 13 height 4
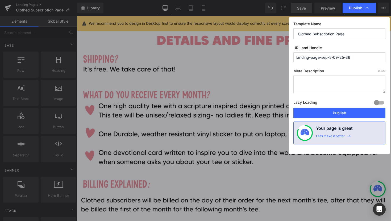
click at [351, 34] on input "Clothed Subscription Page" at bounding box center [339, 33] width 92 height 11
type input "Clothed Subscription Page - New"
drag, startPoint x: 355, startPoint y: 58, endPoint x: 294, endPoint y: 59, distance: 61.4
click at [294, 59] on input "landing-page-sep-5-09-25-36" at bounding box center [339, 57] width 92 height 10
type input "clothed-subscription-page-new"
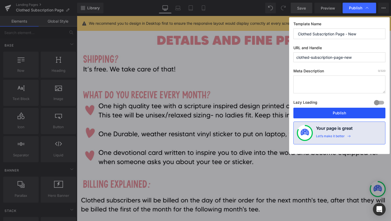
click at [335, 115] on button "Publish" at bounding box center [339, 113] width 92 height 11
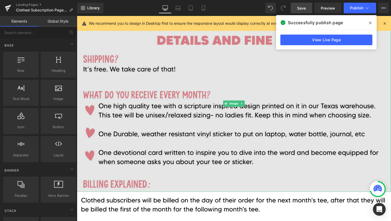
click at [330, 81] on img at bounding box center [238, 105] width 322 height 181
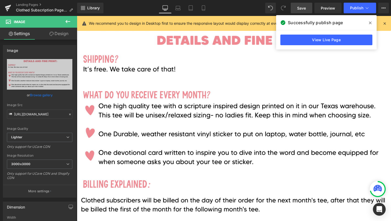
click at [372, 23] on span at bounding box center [370, 23] width 9 height 9
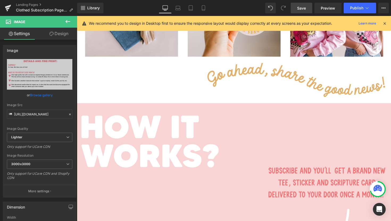
scroll to position [511, 0]
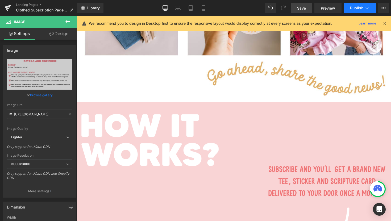
click at [369, 8] on icon at bounding box center [366, 7] width 5 height 5
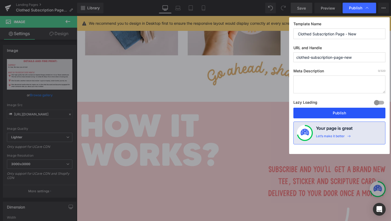
click at [345, 114] on button "Publish" at bounding box center [339, 113] width 92 height 11
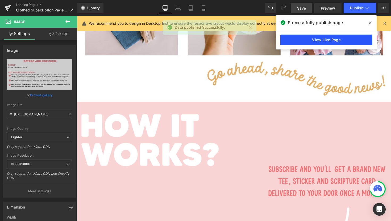
click at [313, 41] on link "View Live Page" at bounding box center [326, 40] width 92 height 11
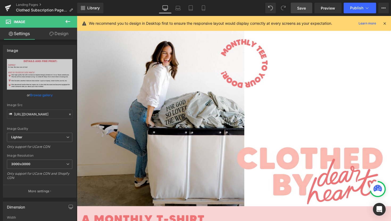
scroll to position [0, 0]
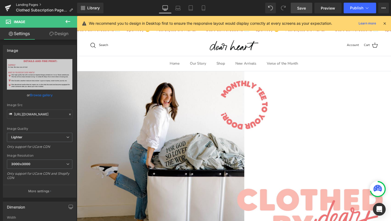
click at [39, 4] on link "Landing Pages" at bounding box center [46, 5] width 61 height 4
